Goal: Task Accomplishment & Management: Manage account settings

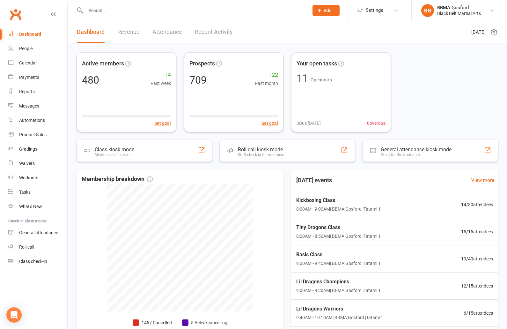
click at [111, 10] on input "text" at bounding box center [194, 10] width 220 height 9
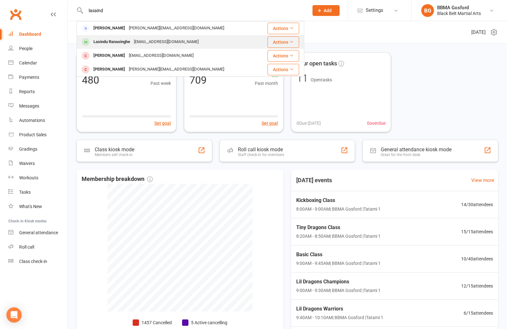
type input "lasaind"
click at [113, 38] on div "Lasindu Ranasinghe" at bounding box center [112, 41] width 40 height 9
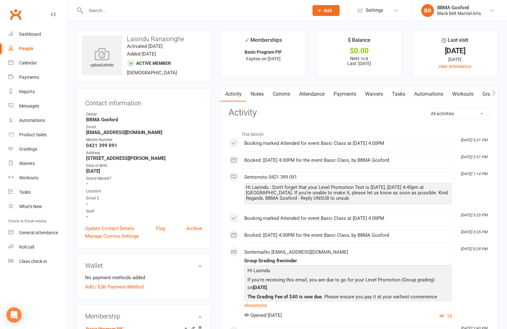
click at [101, 12] on input "text" at bounding box center [194, 10] width 220 height 9
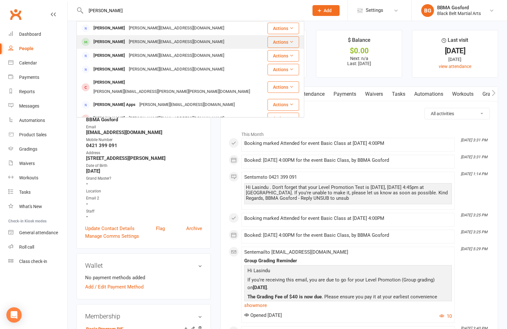
type input "jess"
click at [117, 45] on div "Jess Jenkin" at bounding box center [109, 41] width 35 height 9
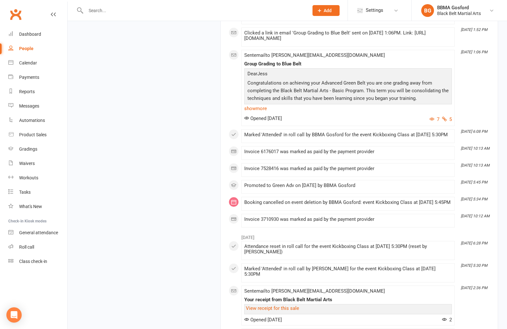
scroll to position [1054, 0]
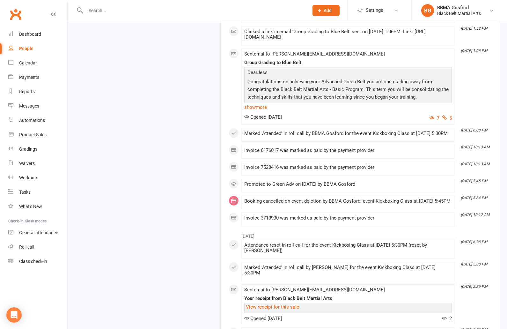
click at [256, 112] on link "show more" at bounding box center [348, 107] width 208 height 9
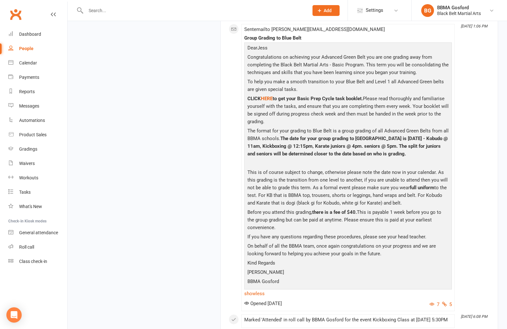
scroll to position [1087, 0]
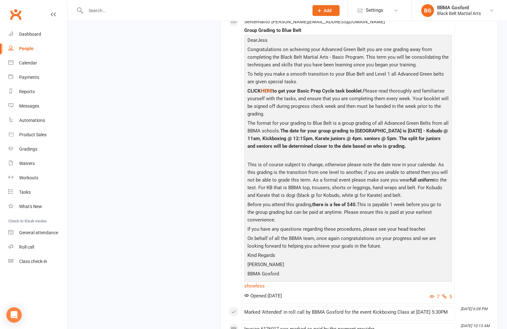
click at [269, 94] on span "HERE" at bounding box center [267, 91] width 12 height 6
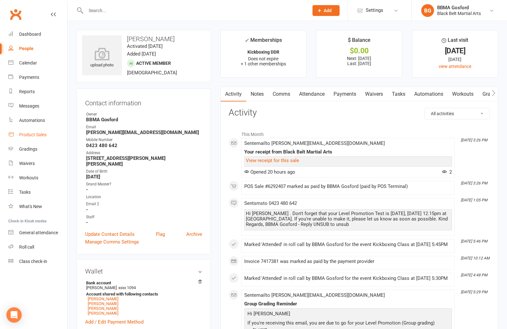
click at [33, 137] on div "Product Sales" at bounding box center [32, 134] width 27 height 5
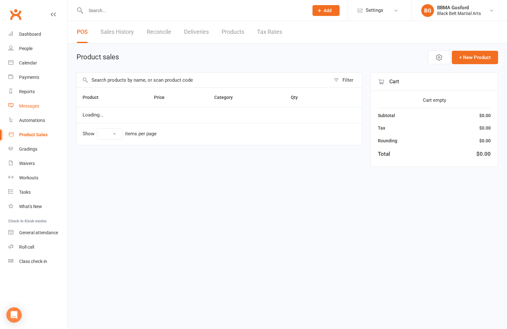
select select "100"
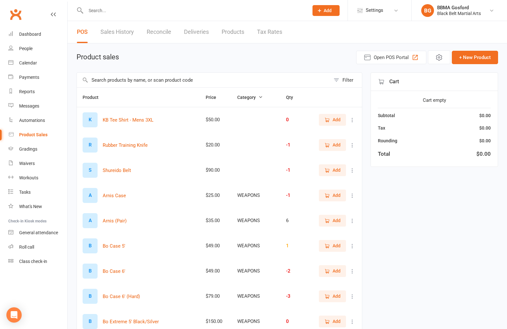
click at [121, 32] on link "Sales History" at bounding box center [116, 32] width 33 height 22
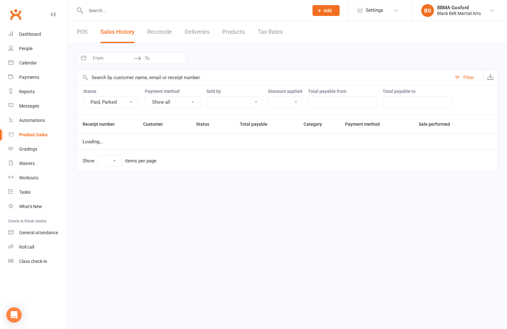
select select "100"
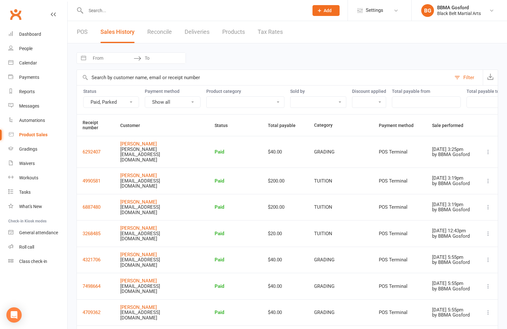
click at [79, 30] on link "POS" at bounding box center [82, 32] width 11 height 22
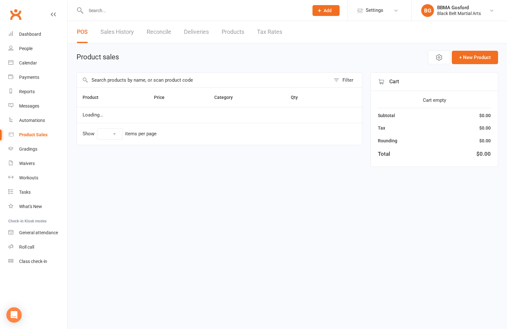
select select "100"
click at [131, 82] on input "text" at bounding box center [203, 80] width 253 height 15
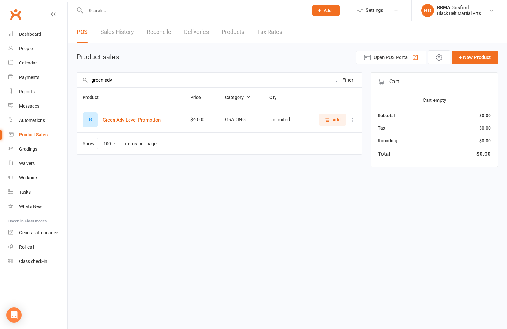
type input "green adv"
click at [330, 117] on span "Add" at bounding box center [332, 119] width 16 height 7
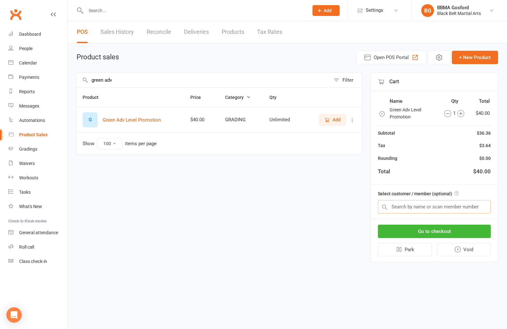
click at [416, 204] on input "text" at bounding box center [434, 206] width 113 height 13
type input "riley lyon"
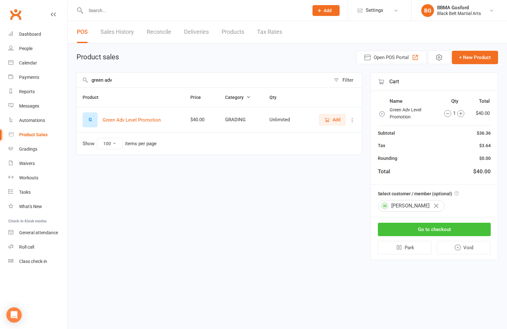
click at [429, 226] on button "Go to checkout" at bounding box center [434, 229] width 113 height 13
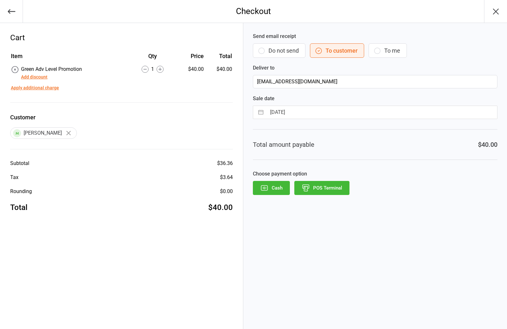
click at [318, 187] on button "POS Terminal" at bounding box center [321, 188] width 55 height 14
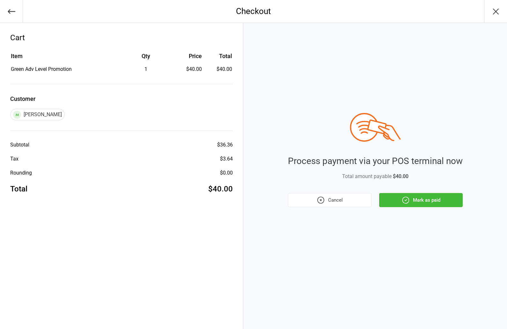
click at [426, 196] on button "Mark as paid" at bounding box center [421, 200] width 84 height 14
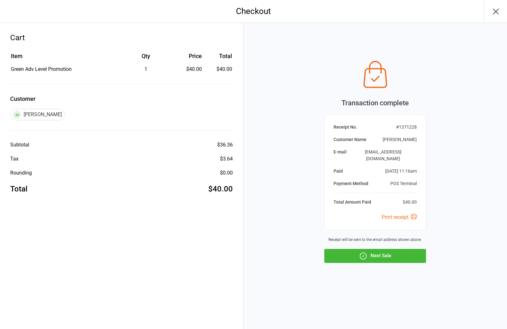
click at [390, 253] on button "Next Sale" at bounding box center [375, 256] width 102 height 14
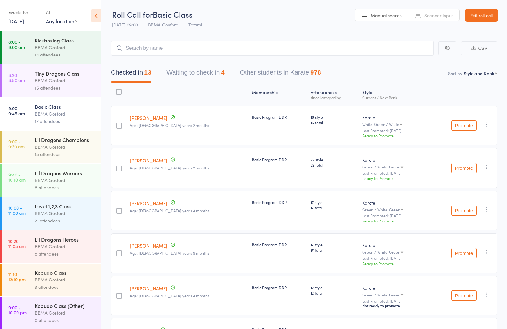
click at [69, 152] on div "15 attendees" at bounding box center [65, 154] width 61 height 7
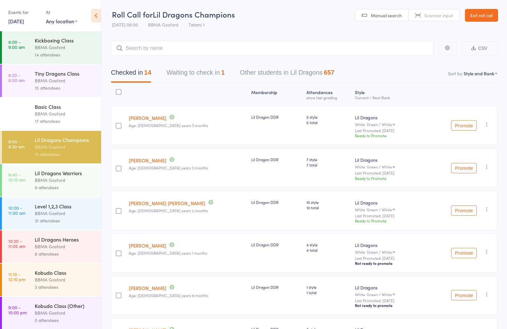
click at [62, 176] on div "Lil Dragons Warriors" at bounding box center [65, 172] width 61 height 7
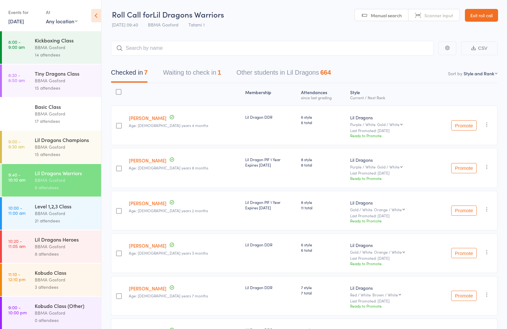
scroll to position [2, 0]
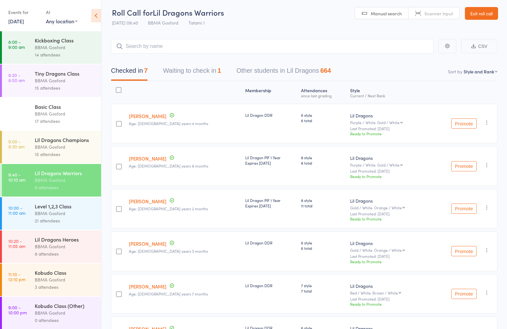
click at [52, 243] on div "Lil Dragons Heroes" at bounding box center [65, 239] width 61 height 7
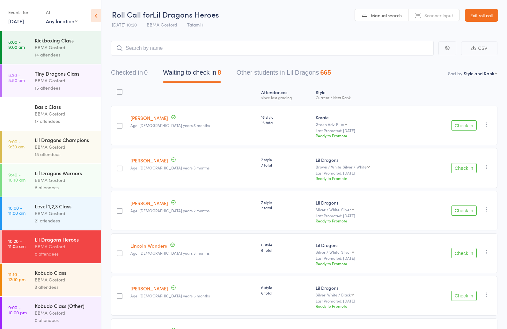
click at [146, 118] on link "Riley Lyon" at bounding box center [149, 117] width 38 height 7
click at [469, 169] on button "Check in" at bounding box center [464, 168] width 26 height 10
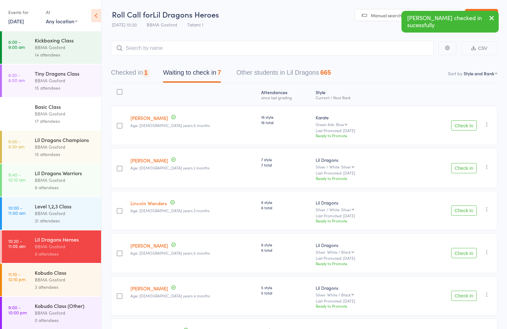
click at [469, 169] on button "Check in" at bounding box center [464, 168] width 26 height 10
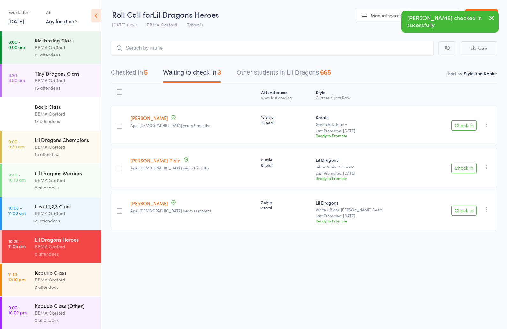
click at [471, 173] on button "Check in" at bounding box center [464, 168] width 26 height 10
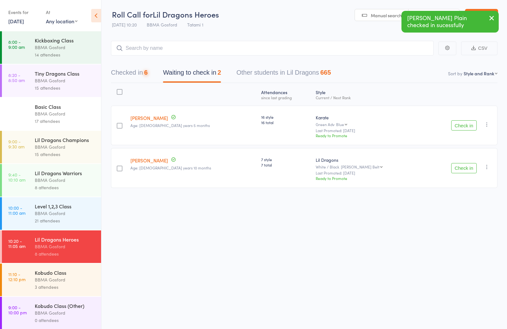
click at [465, 170] on button "Check in" at bounding box center [464, 168] width 26 height 10
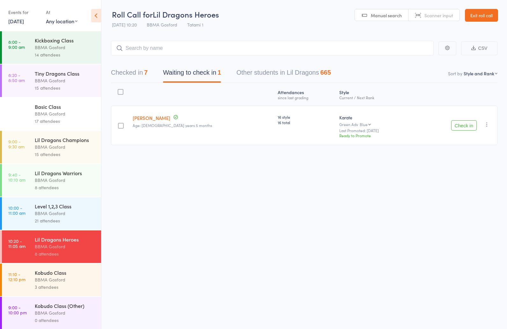
click at [49, 276] on div "Kobudo Class" at bounding box center [65, 272] width 61 height 7
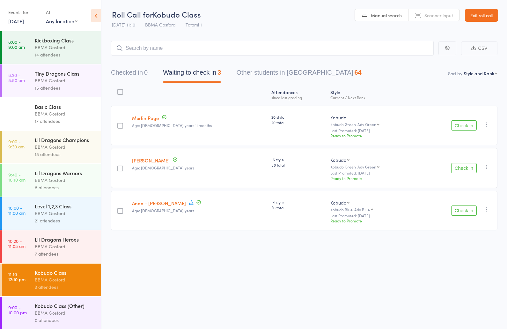
click at [467, 168] on button "Check in" at bounding box center [464, 168] width 26 height 10
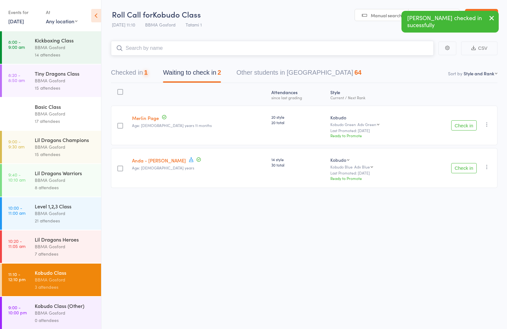
click at [168, 51] on input "search" at bounding box center [272, 48] width 323 height 15
type input "brett martin"
type input "drew ravey"
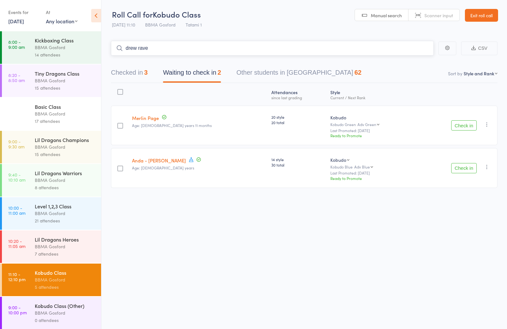
type input "drew ravey"
type input "david ravey"
type input "jen knev"
type input "oliver pring"
type input "haruko"
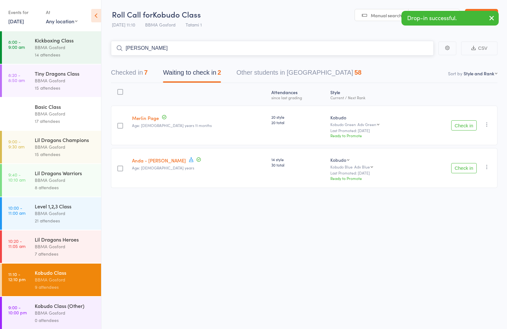
type input "sherrie braj"
type input "andrw french"
click at [462, 171] on button "Check in" at bounding box center [464, 168] width 26 height 10
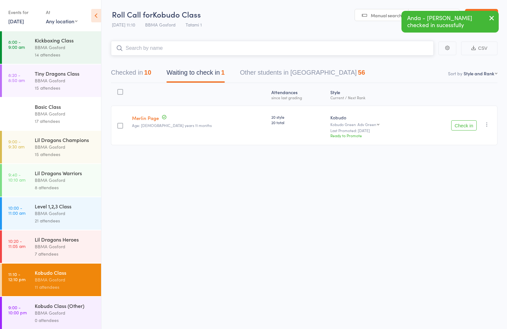
click at [142, 52] on input "search" at bounding box center [272, 48] width 323 height 15
type input "varuns"
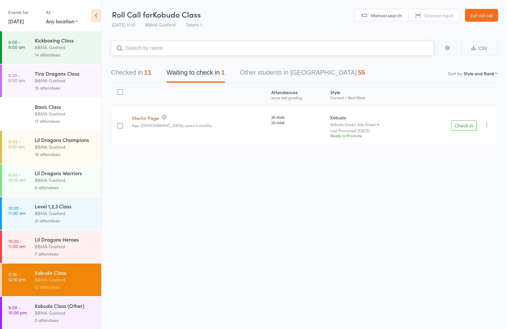
click at [167, 49] on input "search" at bounding box center [272, 48] width 323 height 15
type input "oliver pringle"
click at [43, 151] on div "BBMA Gosford" at bounding box center [65, 146] width 61 height 7
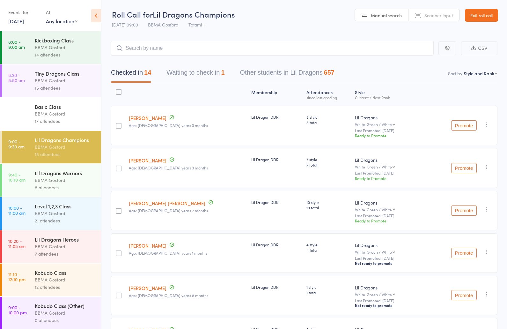
click at [63, 209] on div "Level 1,2,3 Class" at bounding box center [65, 205] width 61 height 7
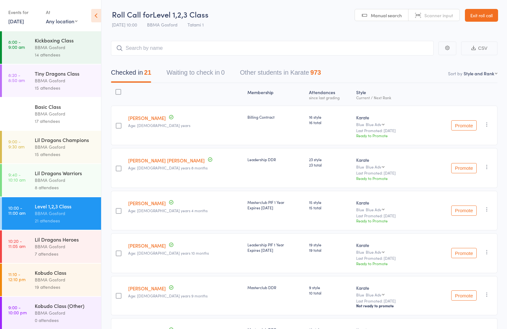
click at [68, 184] on div "BBMA Gosford" at bounding box center [65, 179] width 61 height 7
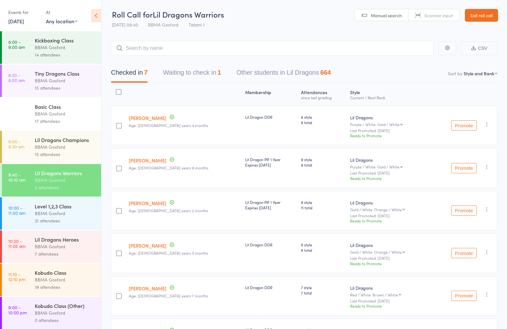
click at [52, 249] on div "BBMA Gosford" at bounding box center [65, 246] width 61 height 7
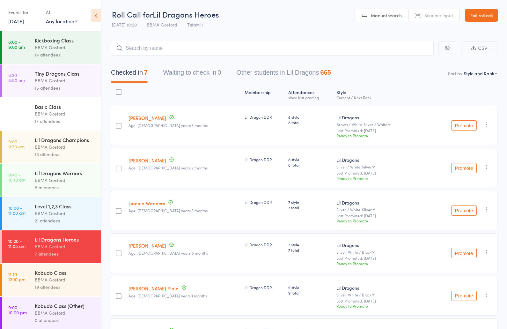
click at [57, 217] on div "BBMA Gosford" at bounding box center [65, 212] width 61 height 7
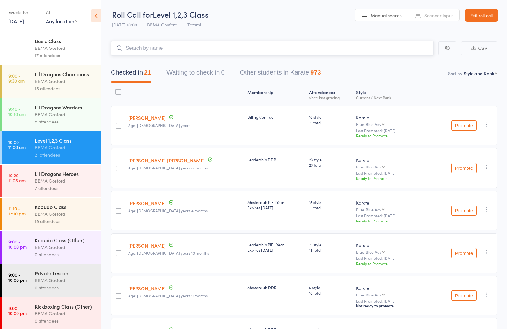
scroll to position [138, 0]
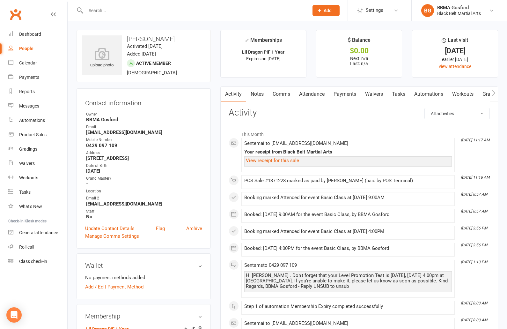
click at [318, 93] on link "Attendance" at bounding box center [312, 94] width 34 height 15
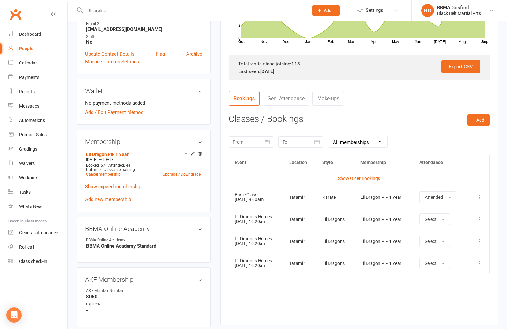
scroll to position [176, 0]
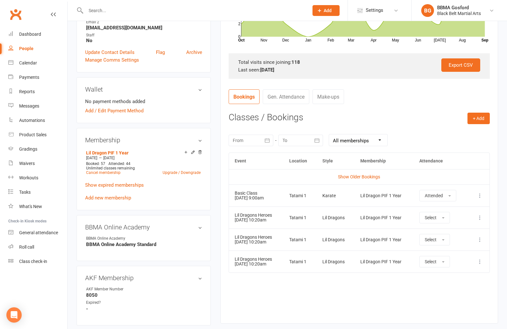
click at [480, 195] on icon at bounding box center [480, 195] width 6 height 6
click at [473, 168] on th at bounding box center [478, 161] width 21 height 16
click at [480, 217] on icon at bounding box center [480, 217] width 6 height 6
click at [444, 255] on link "Remove booking" at bounding box center [451, 255] width 63 height 13
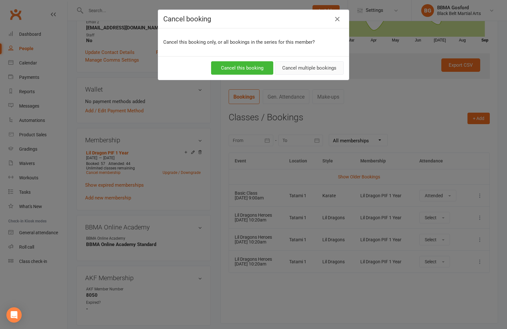
click at [306, 66] on button "Cancel multiple bookings" at bounding box center [309, 67] width 69 height 13
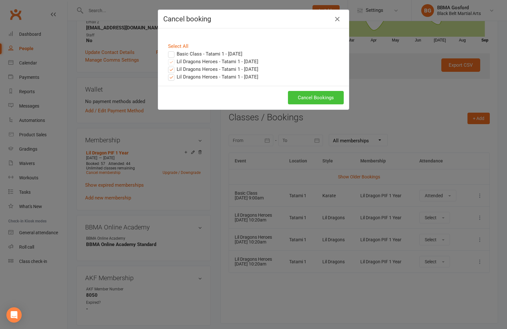
click at [317, 99] on button "Cancel Bookings" at bounding box center [316, 97] width 56 height 13
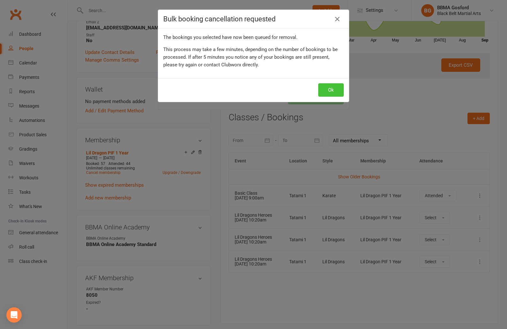
click at [331, 92] on button "Ok" at bounding box center [331, 89] width 26 height 13
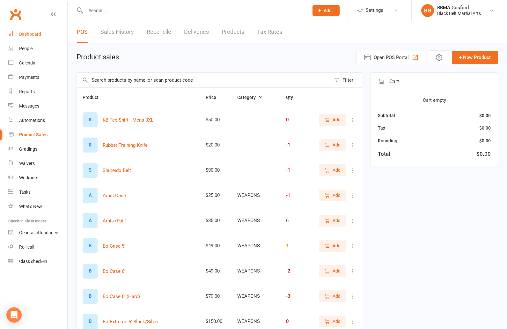
click at [38, 37] on div "Dashboard" at bounding box center [30, 34] width 22 height 5
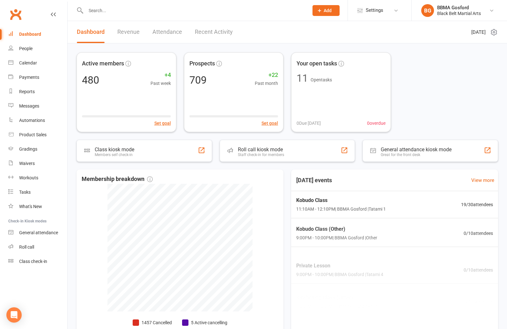
click at [133, 11] on input "text" at bounding box center [194, 10] width 220 height 9
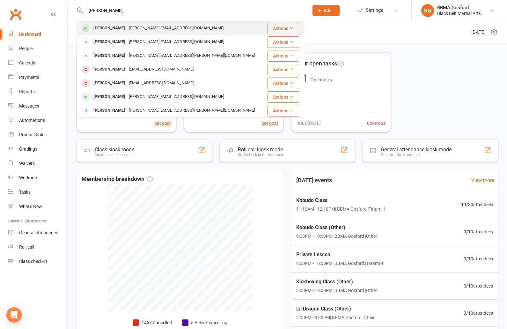
type input "[PERSON_NAME]"
click at [119, 26] on div "[PERSON_NAME]" at bounding box center [109, 28] width 35 height 9
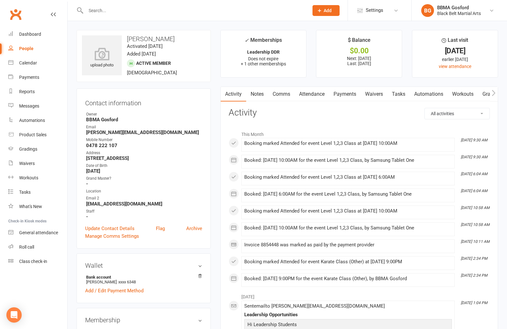
click at [117, 134] on strong "[PERSON_NAME][EMAIL_ADDRESS][DOMAIN_NAME]" at bounding box center [144, 132] width 116 height 6
click at [37, 36] on div "Dashboard" at bounding box center [30, 34] width 22 height 5
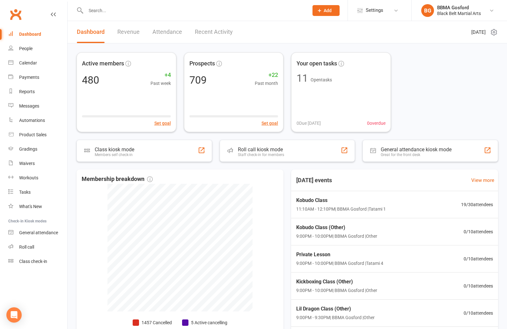
click at [104, 12] on input "text" at bounding box center [194, 10] width 220 height 9
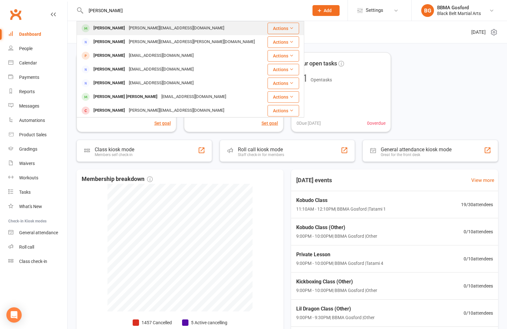
type input "[PERSON_NAME]"
click at [106, 28] on div "[PERSON_NAME]" at bounding box center [109, 28] width 35 height 9
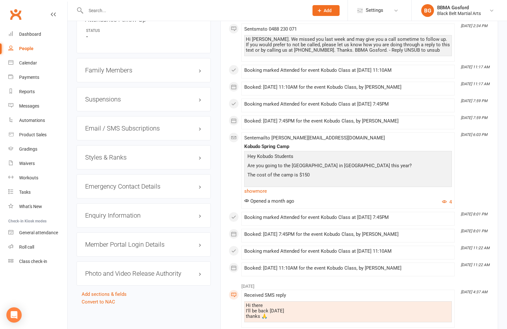
scroll to position [484, 0]
click at [103, 152] on div "Styles & Ranks" at bounding box center [144, 156] width 134 height 24
click at [105, 157] on h3 "Styles & Ranks" at bounding box center [143, 156] width 117 height 7
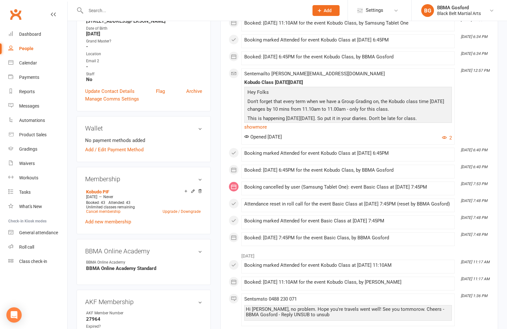
scroll to position [0, 0]
